Goal: Navigation & Orientation: Find specific page/section

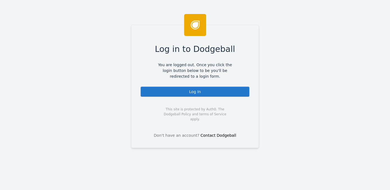
click at [201, 97] on div "Log in to Dodgeball You are logged out. Once you click the login button below t…" at bounding box center [195, 87] width 128 height 124
click at [199, 91] on div "Log In" at bounding box center [195, 91] width 110 height 11
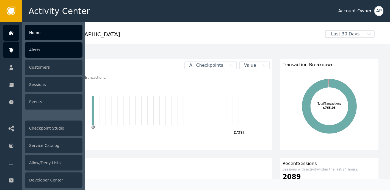
click at [13, 50] on icon at bounding box center [11, 50] width 4 height 4
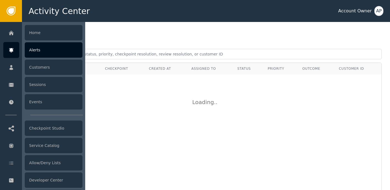
click at [45, 52] on div "Alerts" at bounding box center [54, 49] width 58 height 15
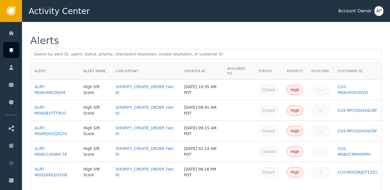
click at [180, 48] on div "Alerts" at bounding box center [206, 49] width 352 height 27
